Goal: Information Seeking & Learning: Learn about a topic

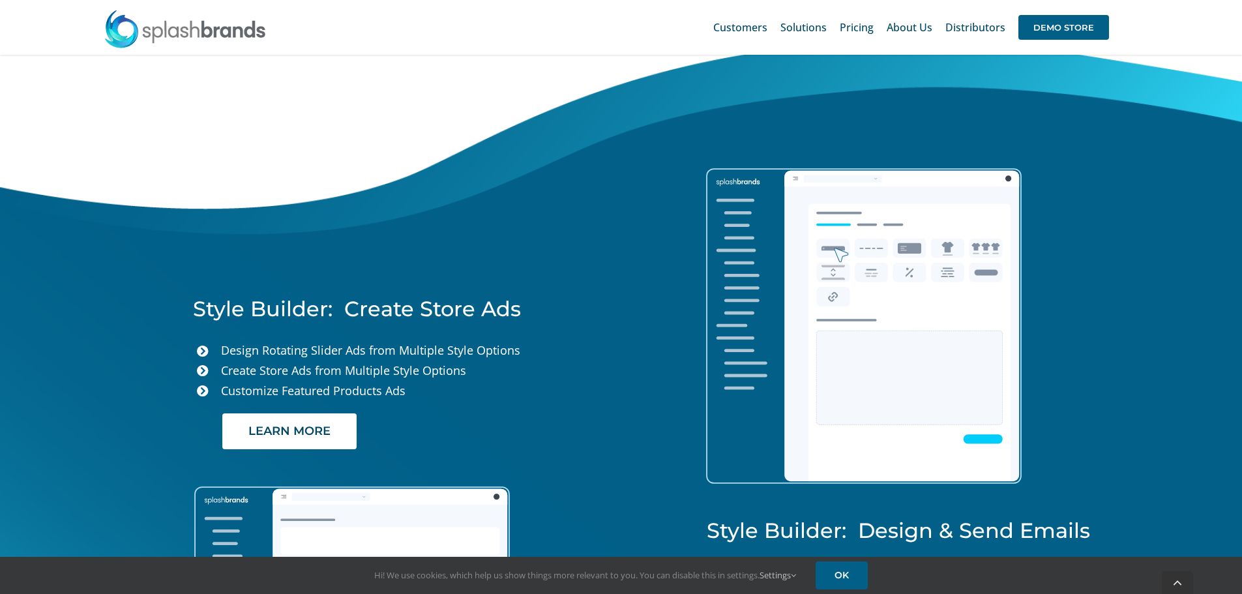
scroll to position [2804, 0]
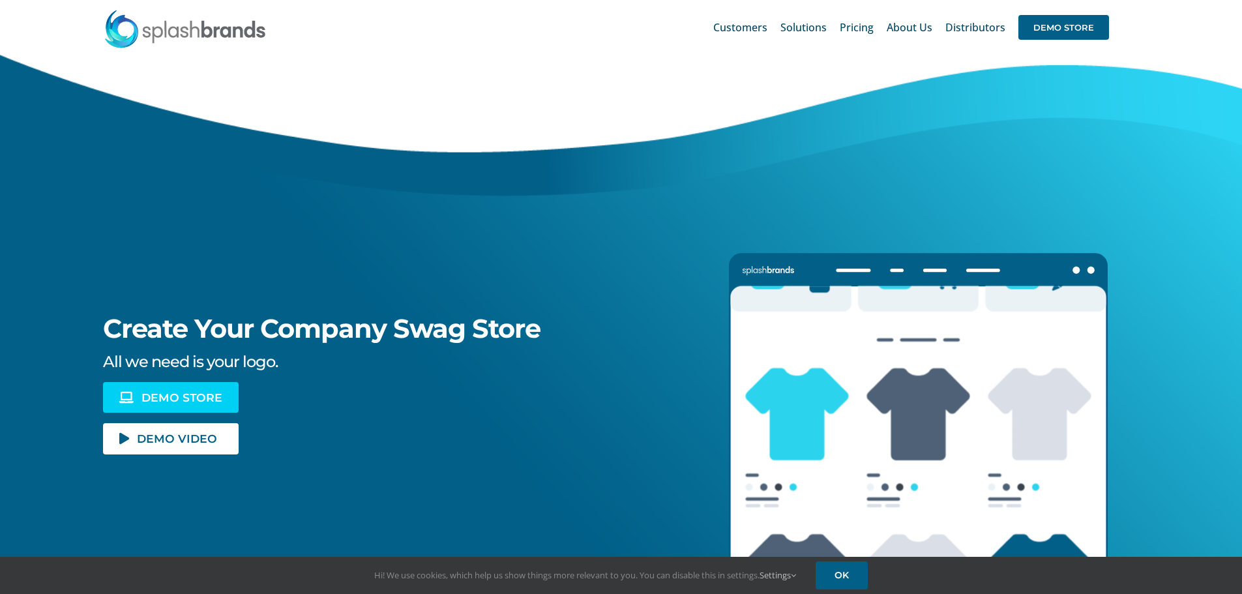
click at [169, 392] on span "DEMO STORE" at bounding box center [181, 397] width 81 height 11
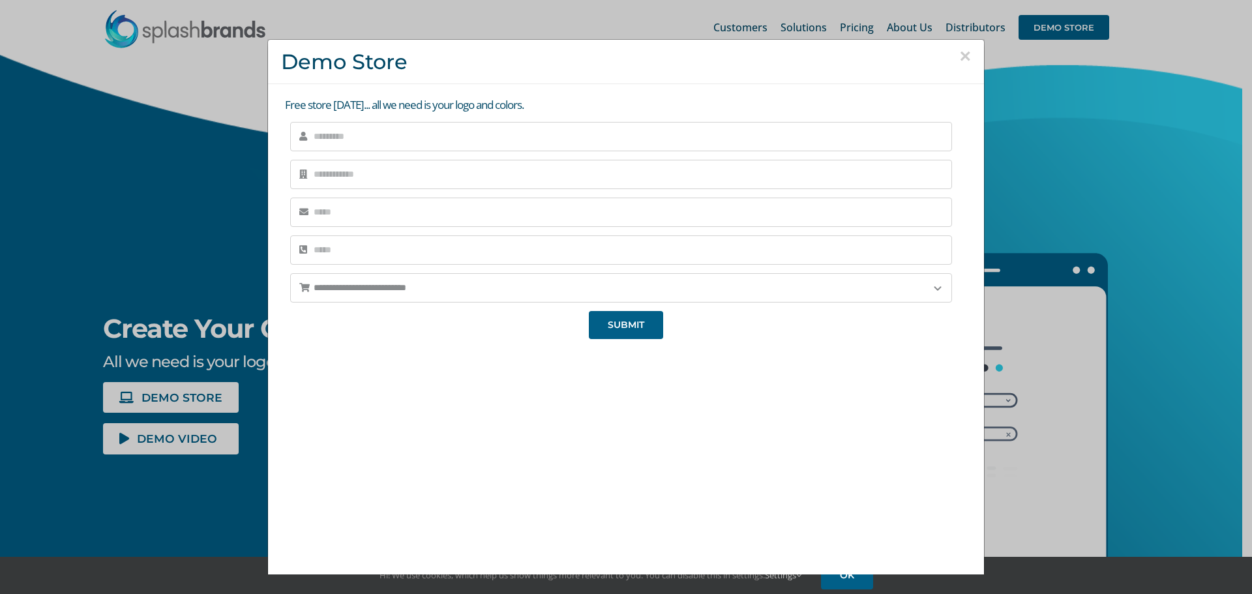
click at [959, 59] on button "×" at bounding box center [965, 56] width 12 height 20
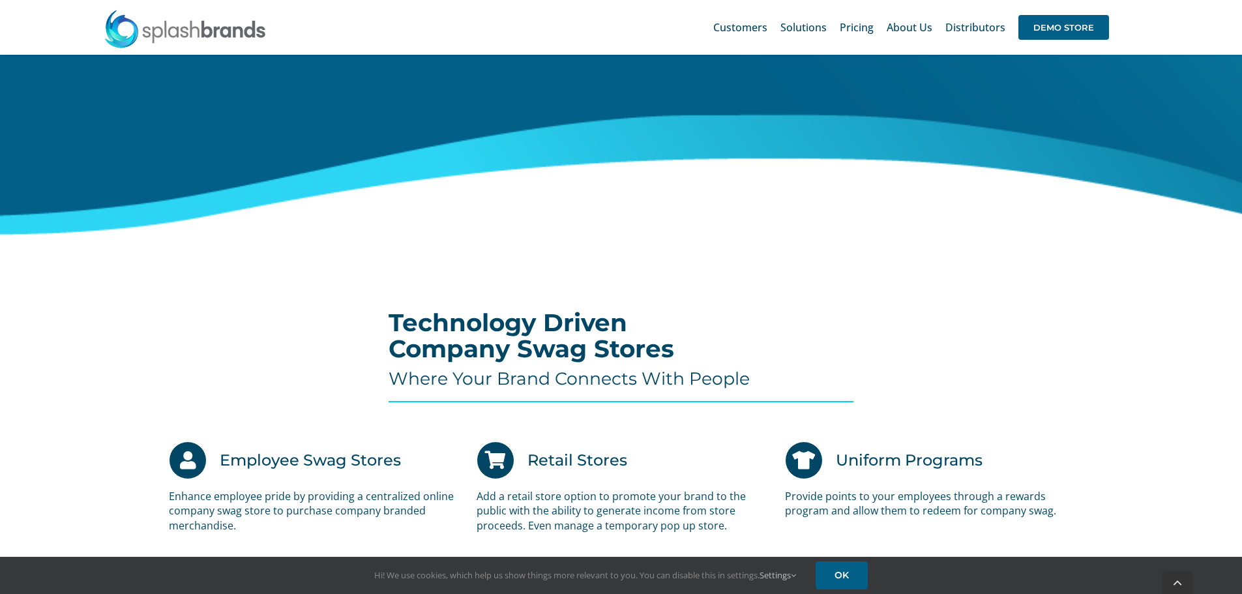
drag, startPoint x: 1141, startPoint y: 300, endPoint x: 1136, endPoint y: 316, distance: 17.1
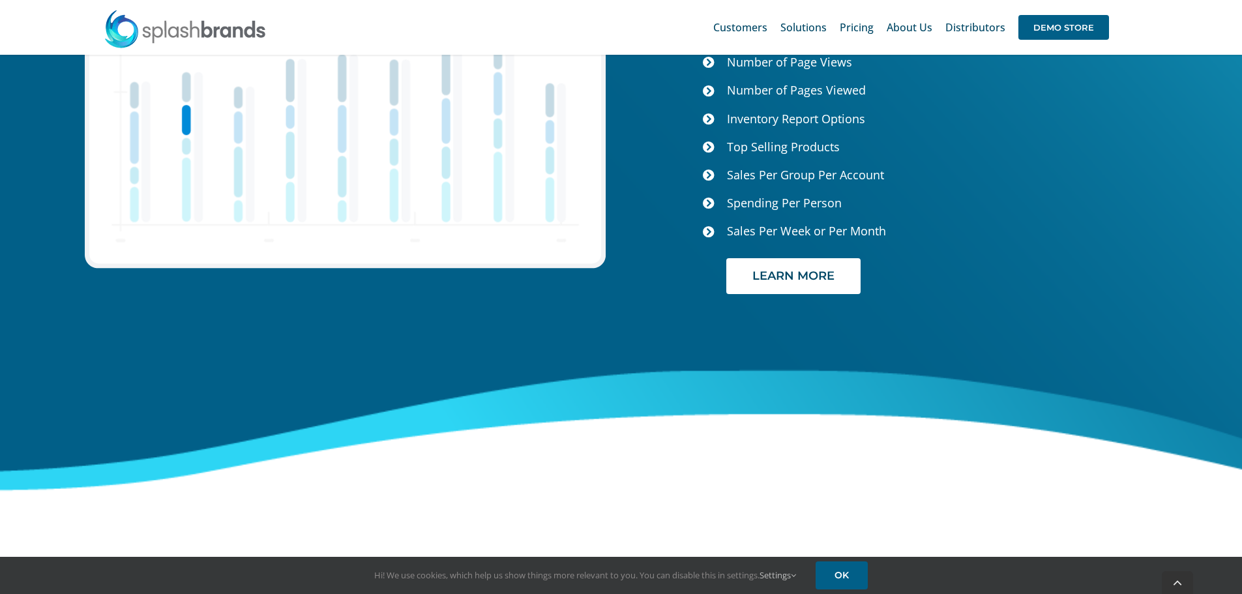
scroll to position [5491, 0]
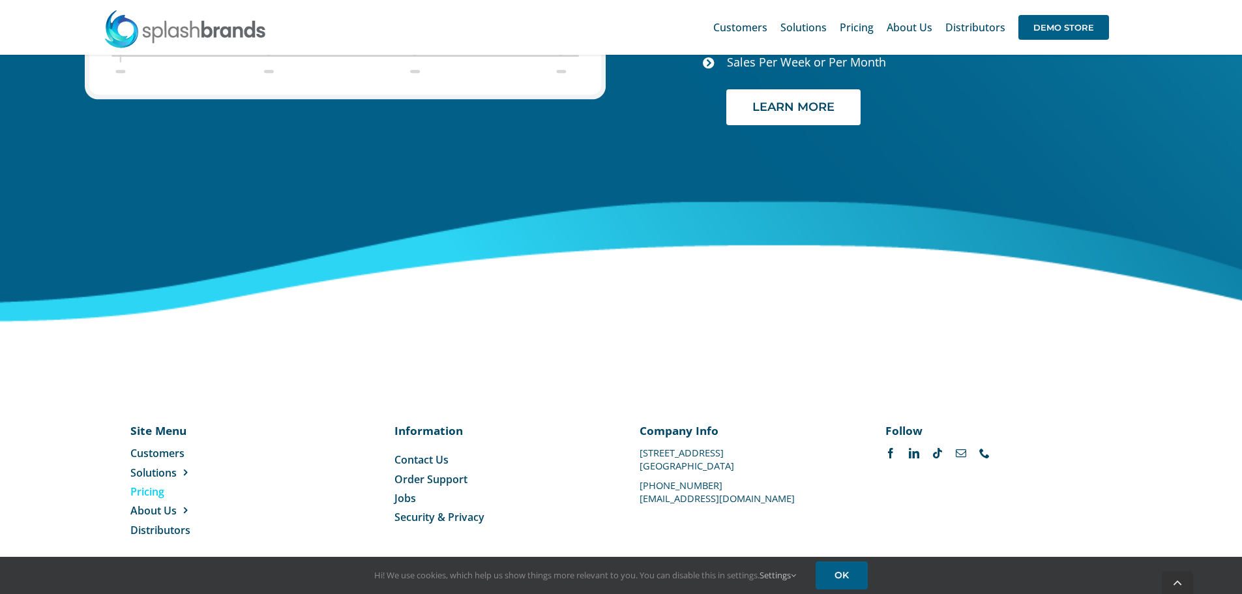
click at [137, 484] on span "Pricing" at bounding box center [147, 491] width 34 height 14
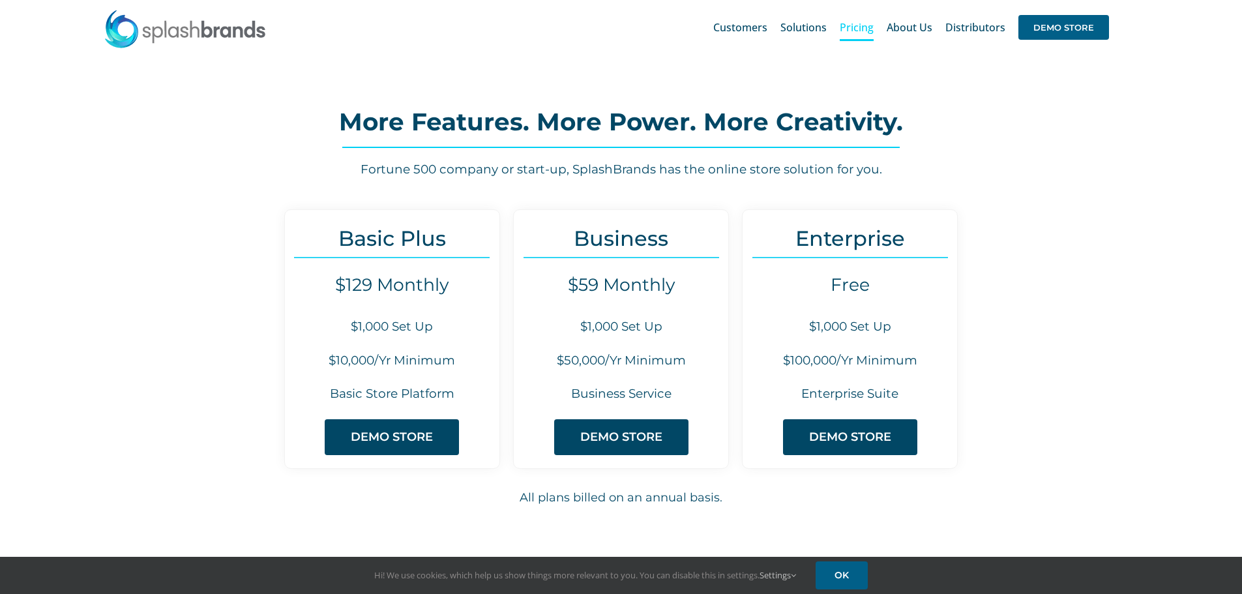
click at [415, 312] on div "Basic Plus $129 Monthly $1,000 Set Up $10,000/Yr Minimum Basic Store Platform D…" at bounding box center [392, 339] width 216 height 260
drag, startPoint x: 330, startPoint y: 359, endPoint x: 461, endPoint y: 349, distance: 131.4
click at [461, 349] on div "Basic Plus $129 Monthly $1,000 Set Up $10,000/Yr Minimum Basic Store Platform D…" at bounding box center [392, 339] width 216 height 260
